Goal: Information Seeking & Learning: Learn about a topic

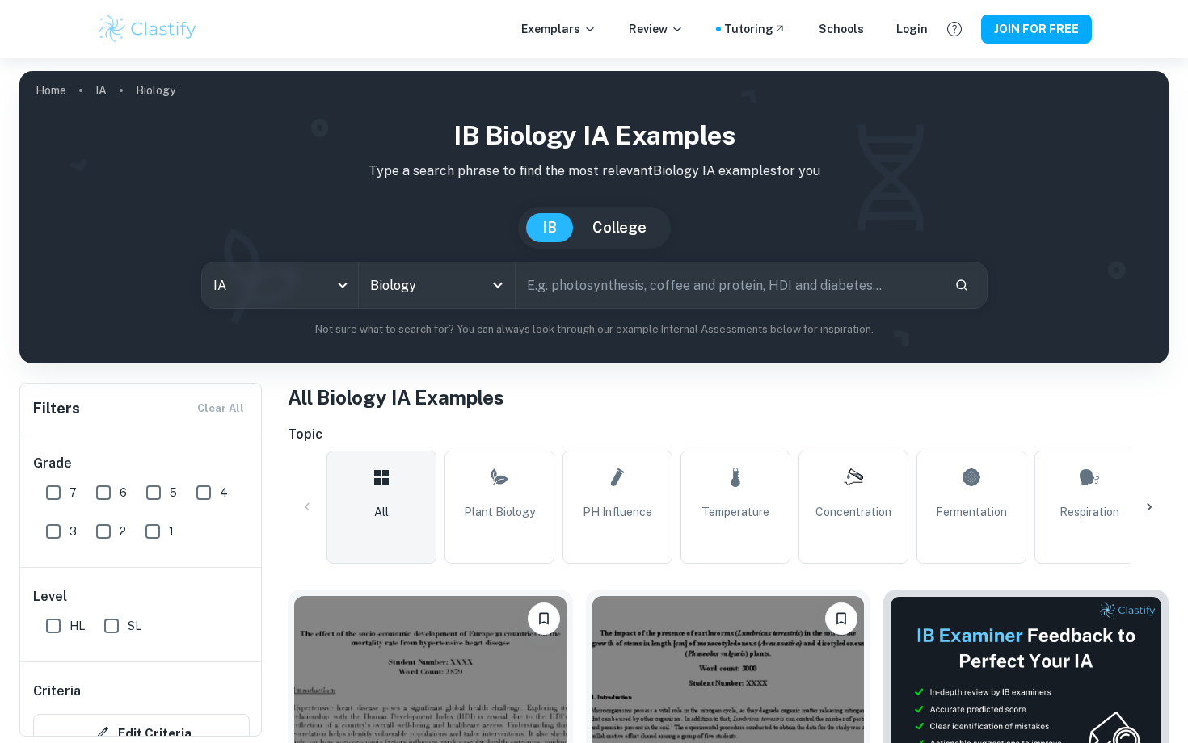
click at [606, 297] on input "text" at bounding box center [729, 285] width 426 height 45
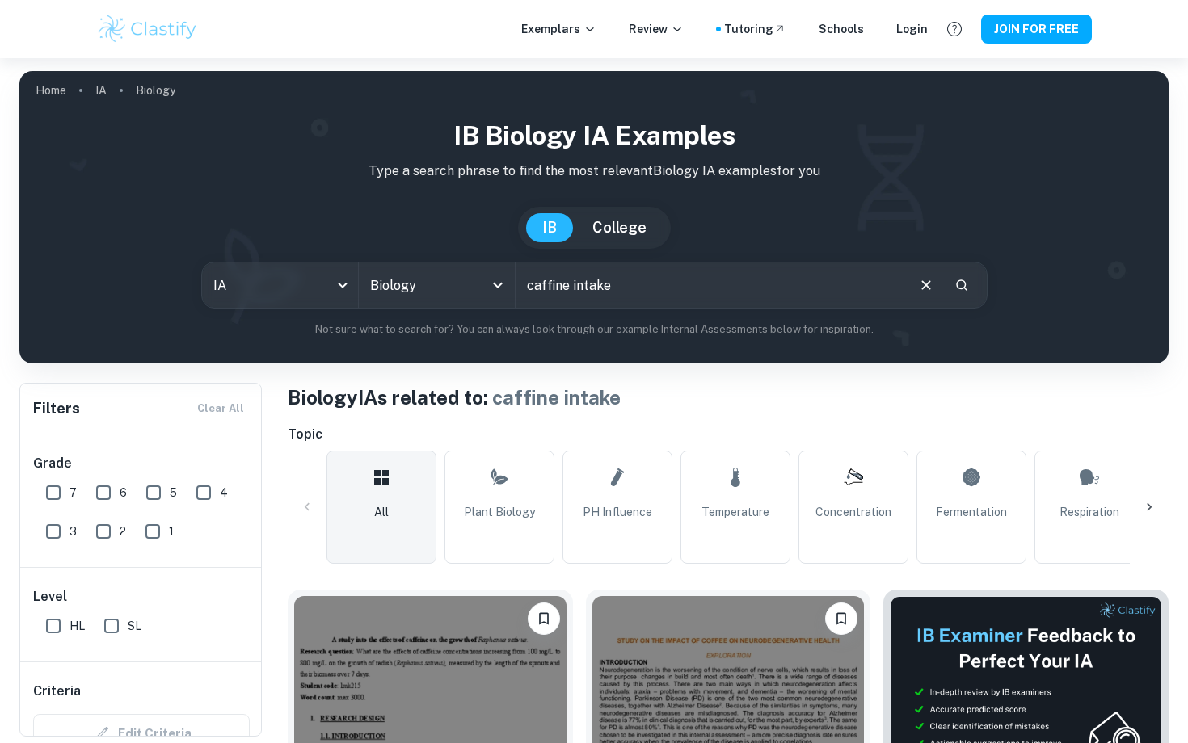
click at [609, 288] on input "caffine intake" at bounding box center [710, 285] width 389 height 45
type input "caffine intake in athletes"
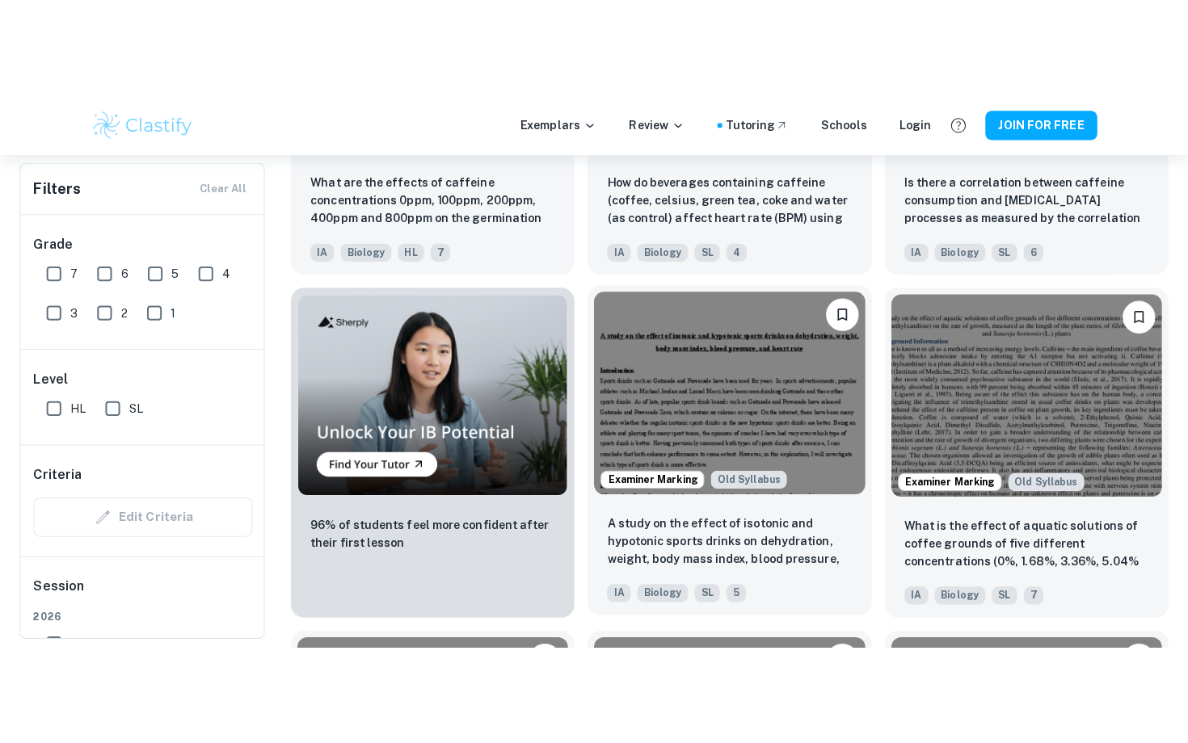
scroll to position [1083, 0]
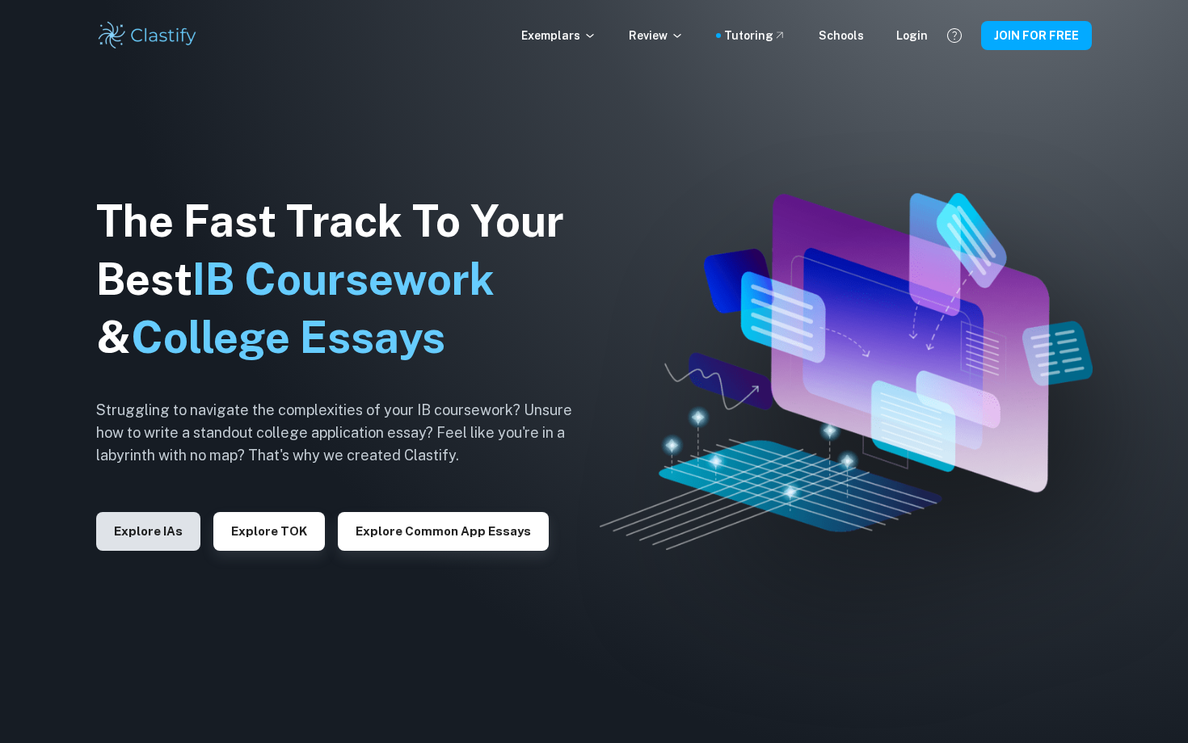
click at [152, 524] on button "Explore IAs" at bounding box center [148, 531] width 104 height 39
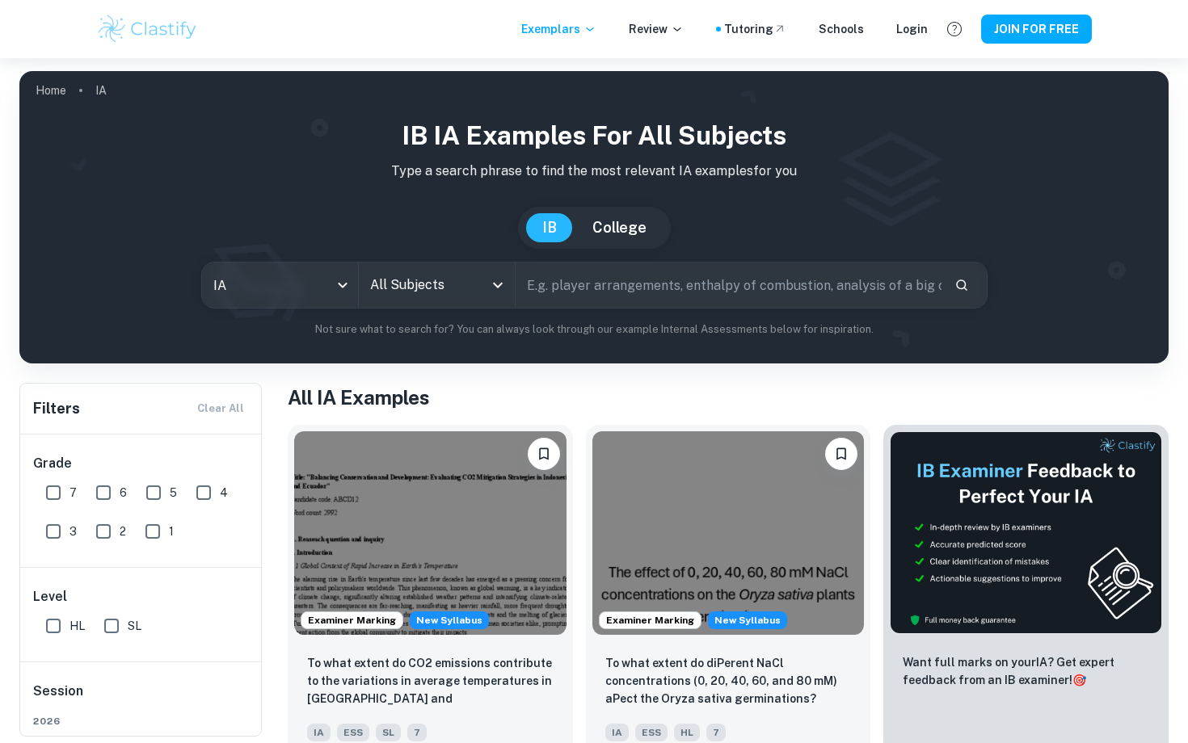
click at [422, 277] on input "All Subjects" at bounding box center [424, 285] width 117 height 31
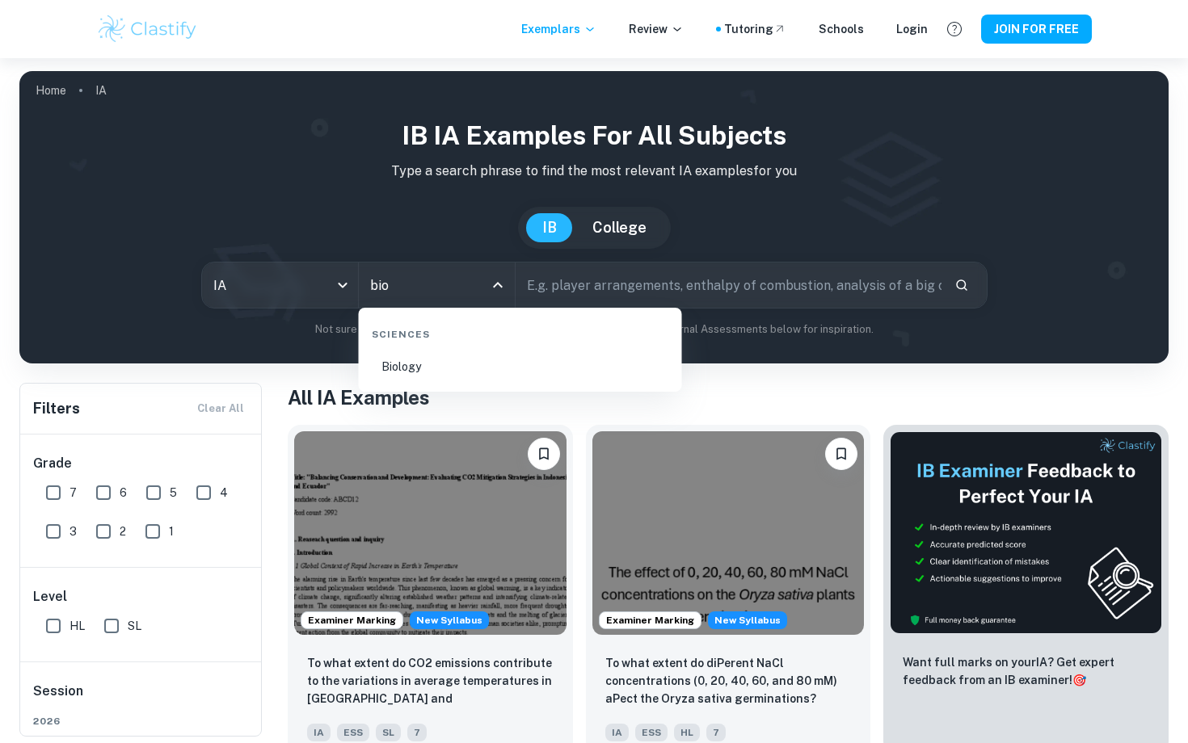
click at [432, 357] on li "Biology" at bounding box center [520, 366] width 310 height 37
type input "Biology"
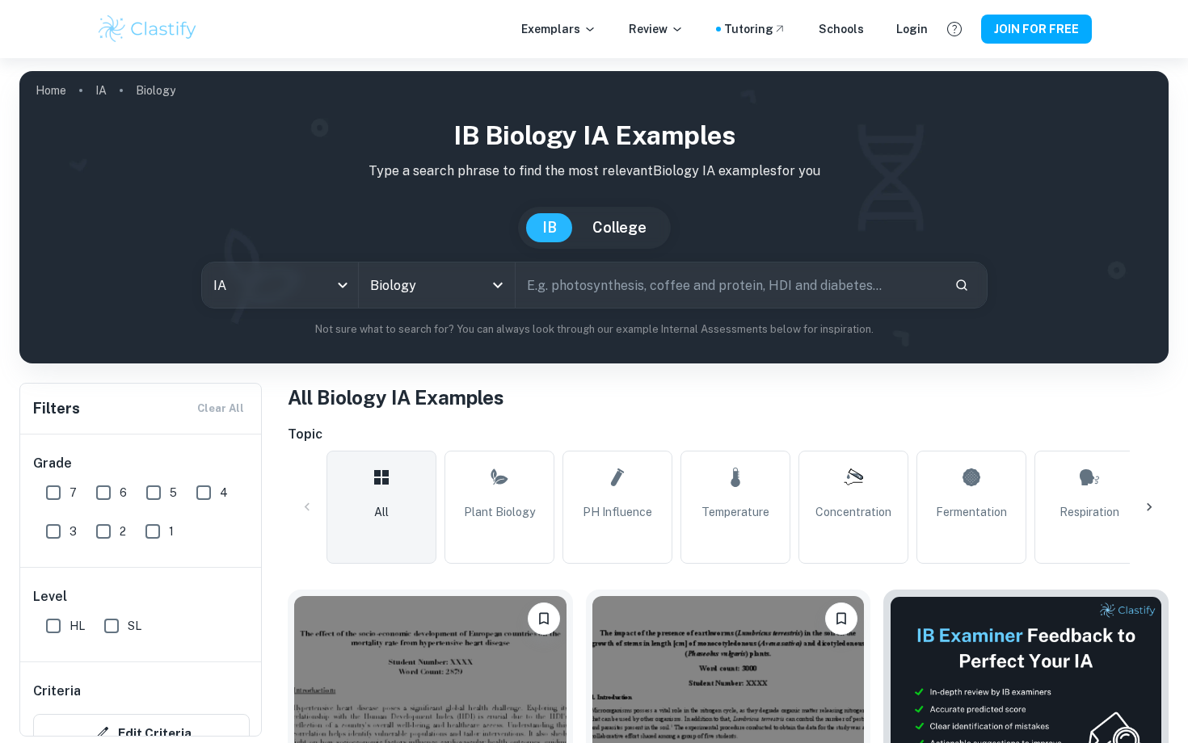
click at [556, 296] on input "text" at bounding box center [729, 285] width 426 height 45
type input "caffine intake"
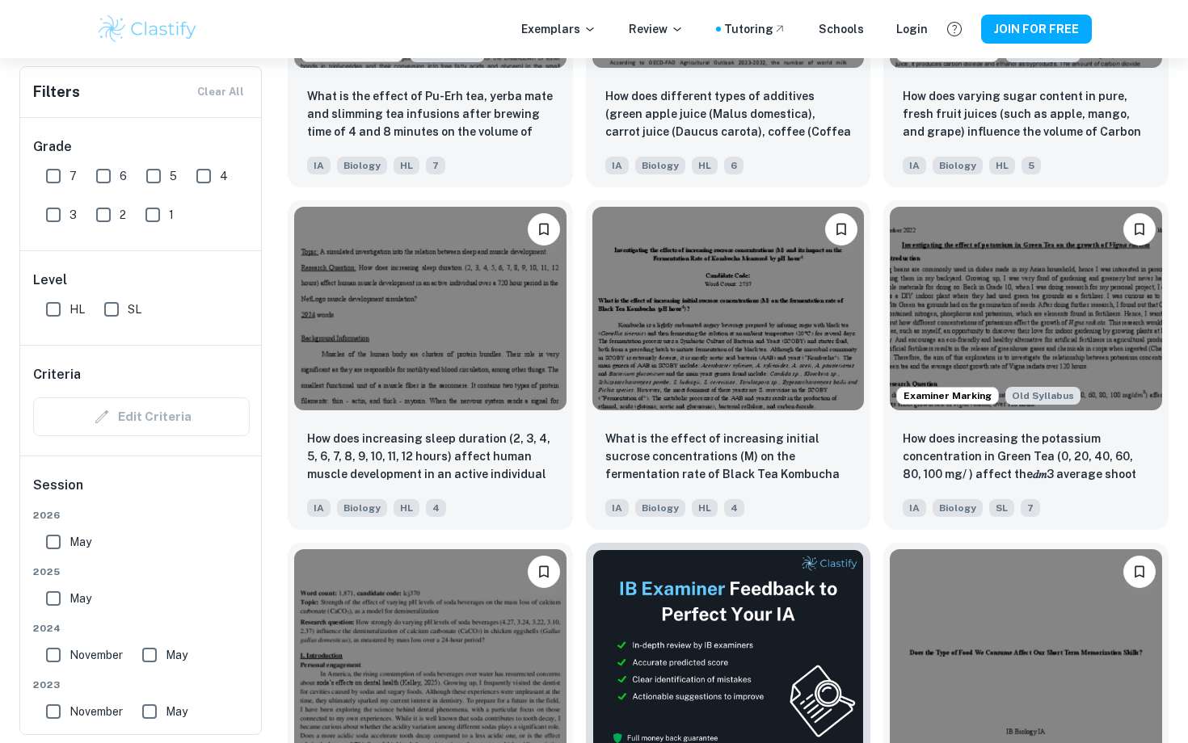
scroll to position [4020, 0]
